Goal: Information Seeking & Learning: Check status

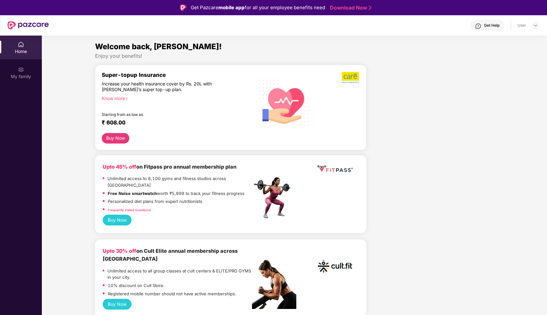
click at [18, 128] on div "Home My family" at bounding box center [21, 193] width 42 height 315
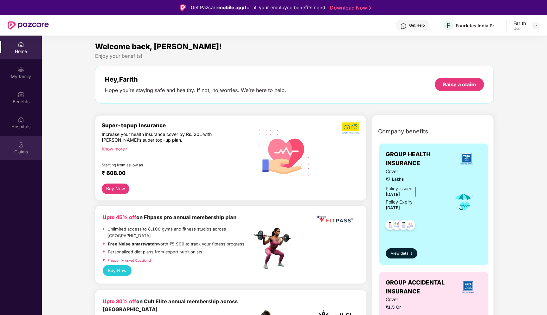
click at [12, 157] on div "Claims" at bounding box center [21, 148] width 42 height 24
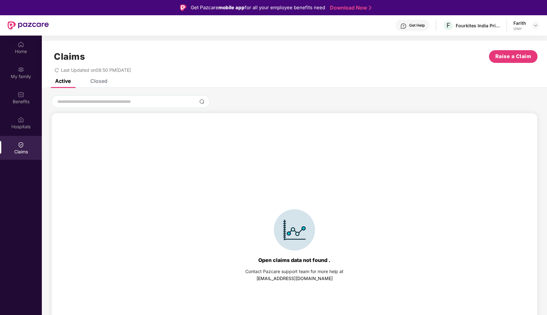
click at [102, 89] on div "Open claims data not found . Contact Pazcare support team for more help at [EMA…" at bounding box center [294, 226] width 505 height 276
click at [101, 83] on div "Closed" at bounding box center [98, 81] width 17 height 6
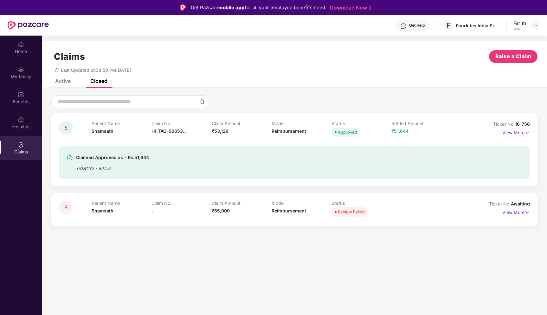
click at [344, 130] on div "Approved" at bounding box center [347, 132] width 19 height 6
click at [509, 135] on p "View More" at bounding box center [517, 131] width 28 height 9
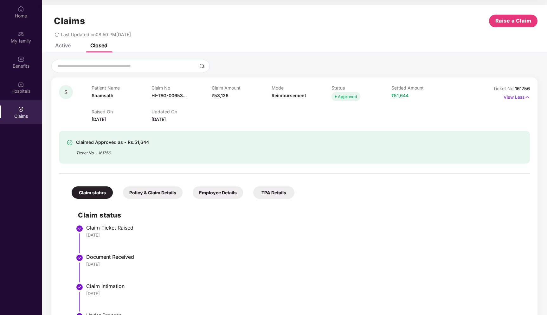
click at [58, 39] on div "Claims Raise a Claim Last Updated on 08:50 PM[DATE]" at bounding box center [294, 24] width 505 height 38
click at [58, 36] on icon "redo" at bounding box center [57, 34] width 4 height 4
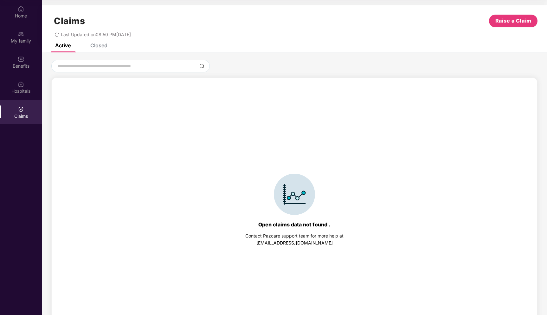
click at [98, 44] on div "Closed" at bounding box center [98, 45] width 17 height 6
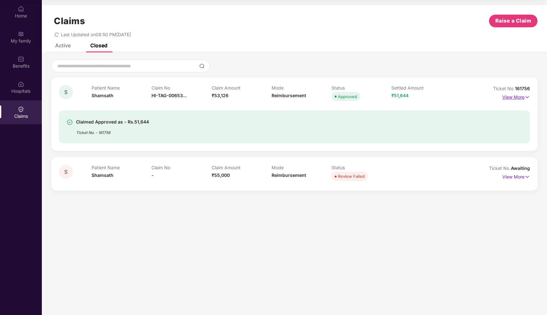
click at [524, 100] on p "View More" at bounding box center [517, 96] width 28 height 9
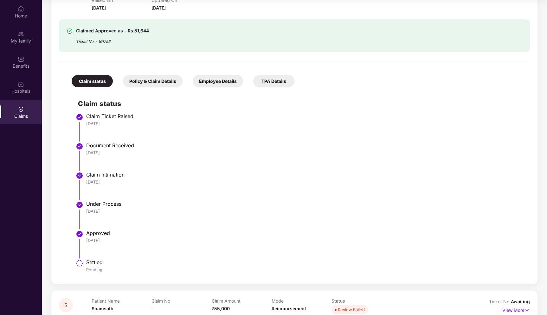
scroll to position [127, 0]
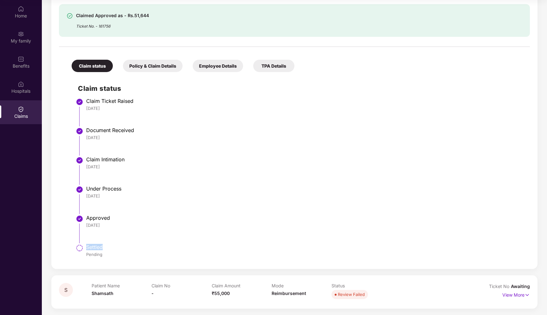
drag, startPoint x: 85, startPoint y: 248, endPoint x: 118, endPoint y: 248, distance: 33.0
click at [118, 248] on li "Settled Pending" at bounding box center [301, 253] width 446 height 15
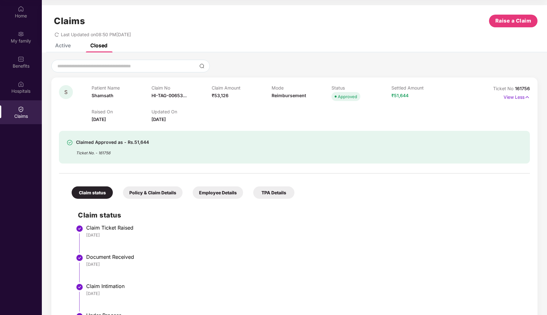
scroll to position [0, 0]
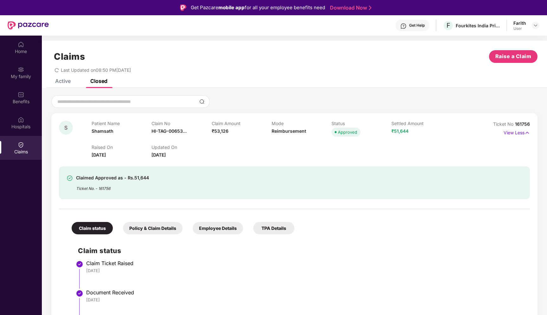
click at [402, 130] on span "₹51,644" at bounding box center [400, 130] width 17 height 5
click at [345, 131] on div "Approved" at bounding box center [347, 132] width 19 height 6
drag, startPoint x: 89, startPoint y: 157, endPoint x: 210, endPoint y: 157, distance: 121.1
click at [211, 157] on div "S Patient Name Shamsath Claim No HI-TAG-00653... Claim Amount ₹53,126 Mode Reim…" at bounding box center [255, 139] width 393 height 38
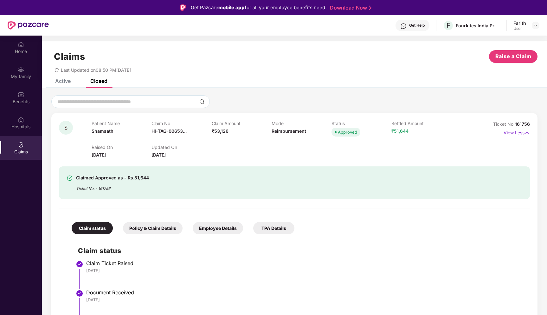
drag, startPoint x: 74, startPoint y: 176, endPoint x: 164, endPoint y: 191, distance: 91.3
click at [164, 190] on div "Claimed Approved as - Rs.51,644 Ticket No. - 161756" at bounding box center [257, 182] width 380 height 17
click at [517, 134] on p "View Less" at bounding box center [517, 131] width 26 height 9
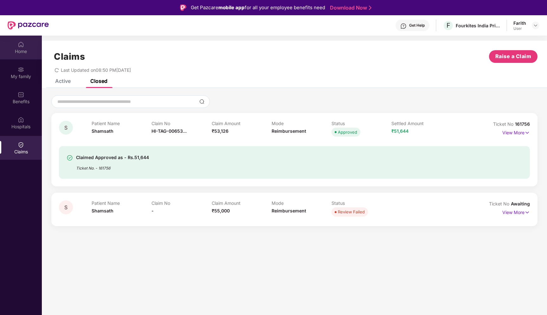
click at [37, 55] on div "Home" at bounding box center [21, 48] width 42 height 24
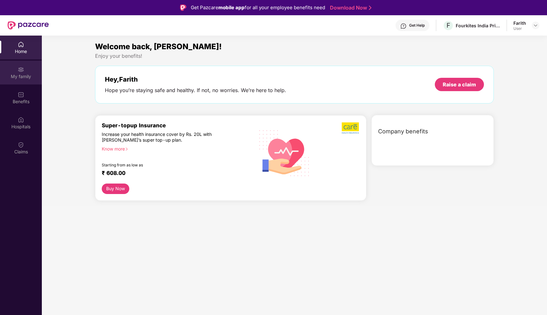
click at [33, 75] on div "My family" at bounding box center [21, 76] width 42 height 6
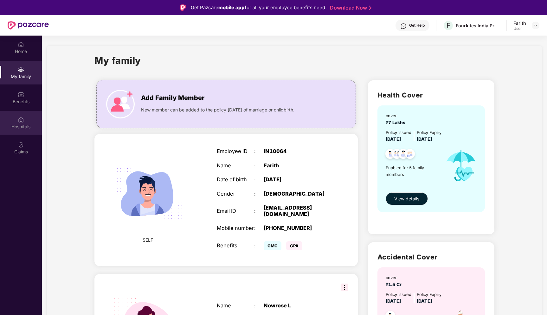
click at [23, 119] on img at bounding box center [21, 119] width 6 height 6
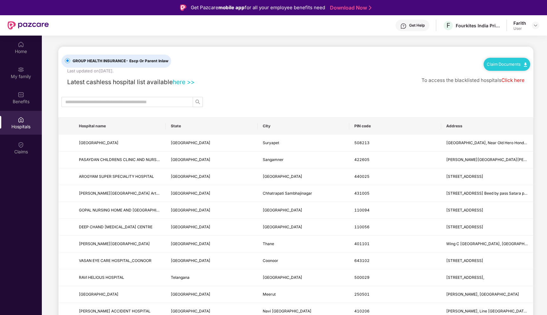
click at [190, 79] on link "here >>" at bounding box center [184, 82] width 22 height 8
click at [22, 63] on div "My family" at bounding box center [21, 73] width 42 height 24
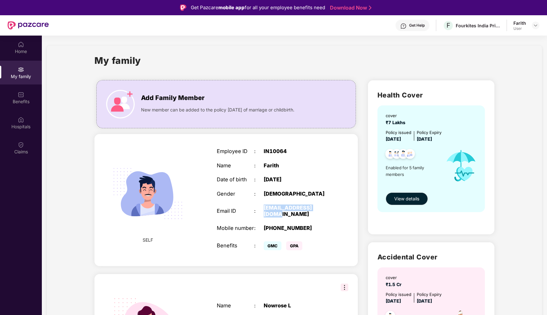
drag, startPoint x: 264, startPoint y: 210, endPoint x: 325, endPoint y: 210, distance: 61.5
click at [325, 210] on div "Email ID : [EMAIL_ADDRESS][DOMAIN_NAME]" at bounding box center [273, 210] width 113 height 12
click at [402, 200] on span "View details" at bounding box center [406, 198] width 25 height 7
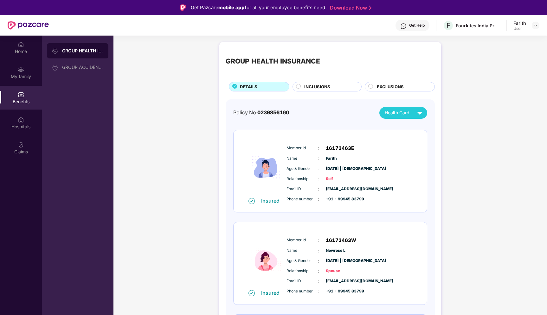
click at [320, 86] on span "INCLUSIONS" at bounding box center [317, 86] width 26 height 7
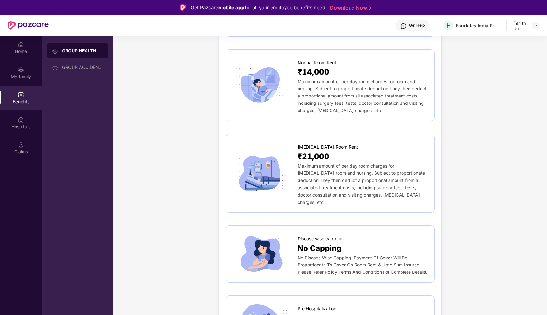
scroll to position [110, 0]
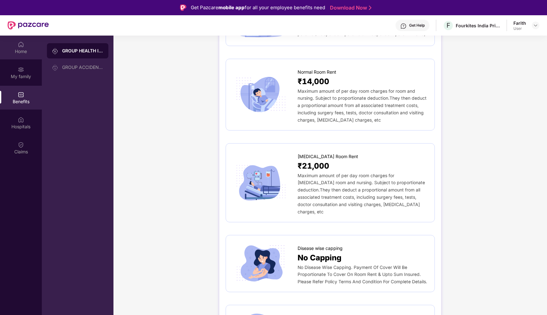
click at [31, 51] on div "Home" at bounding box center [21, 51] width 42 height 6
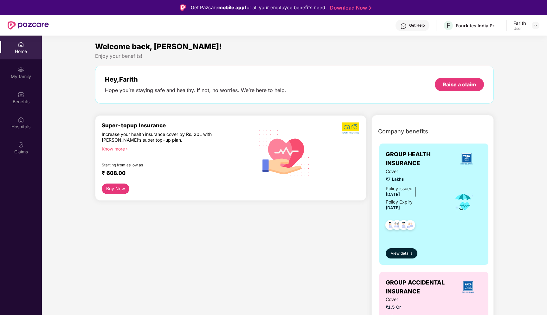
click at [31, 51] on div "Home" at bounding box center [21, 51] width 42 height 6
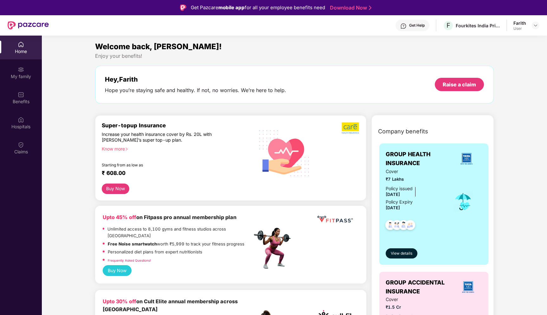
click at [31, 51] on div "Home" at bounding box center [21, 51] width 42 height 6
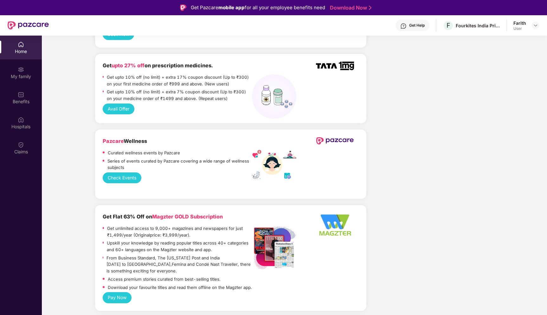
scroll to position [422, 0]
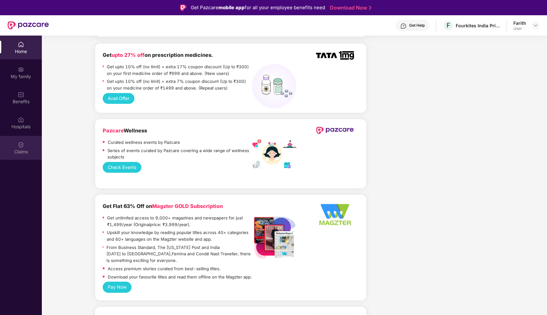
click at [23, 156] on div "Claims" at bounding box center [21, 148] width 42 height 24
